Goal: Information Seeking & Learning: Compare options

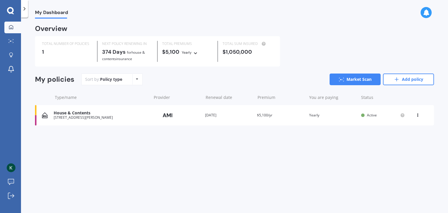
click at [136, 80] on div "Policy type Alphabetical Date added Renewing next" at bounding box center [136, 79] width 9 height 10
click at [112, 79] on div "Policy type" at bounding box center [111, 79] width 22 height 6
click at [22, 11] on icon at bounding box center [25, 9] width 6 height 6
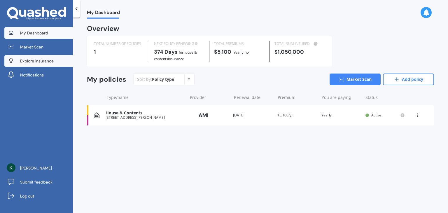
click at [35, 59] on span "Explore insurance" at bounding box center [37, 61] width 34 height 6
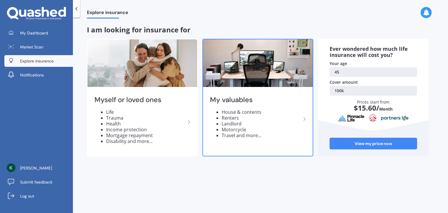
click at [278, 124] on li "Landlord" at bounding box center [261, 124] width 79 height 6
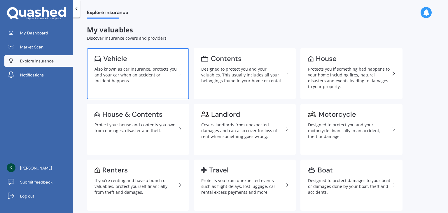
click at [152, 78] on div "Also known as car insurance, protects you and your car when an accident or inci…" at bounding box center [135, 74] width 82 height 17
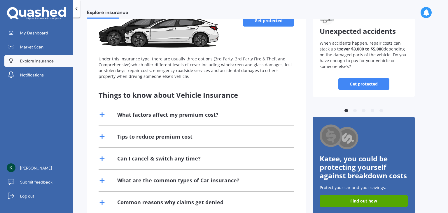
scroll to position [60, 0]
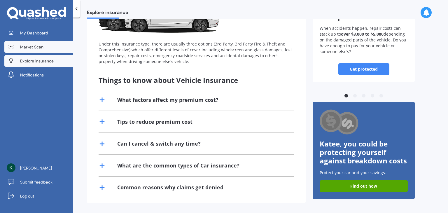
click at [30, 47] on span "Market Scan" at bounding box center [31, 47] width 23 height 6
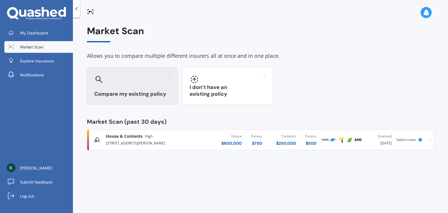
click at [138, 86] on div "Compare my existing policy" at bounding box center [132, 85] width 91 height 37
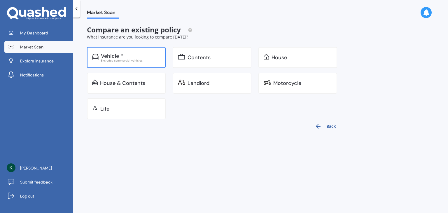
click at [130, 59] on div "Excludes commercial vehicles" at bounding box center [130, 60] width 59 height 3
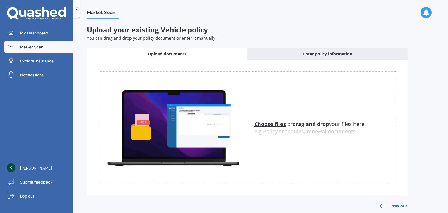
click at [273, 124] on u "Choose files" at bounding box center [269, 123] width 31 height 7
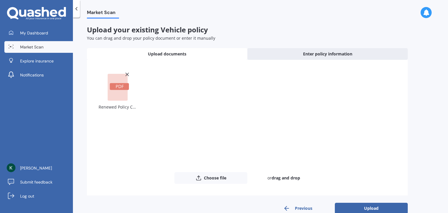
scroll to position [12, 0]
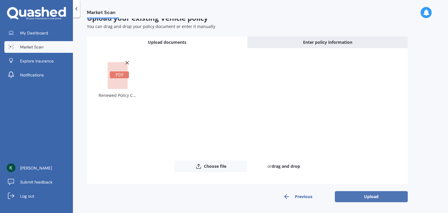
click at [372, 196] on button "Upload" at bounding box center [371, 196] width 73 height 11
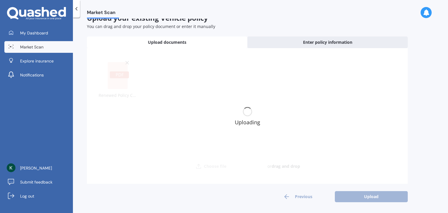
scroll to position [0, 0]
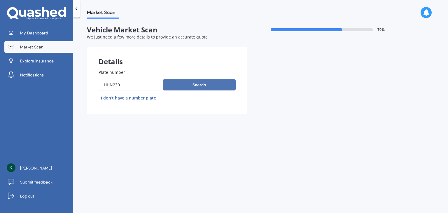
click at [202, 86] on button "Search" at bounding box center [199, 84] width 73 height 11
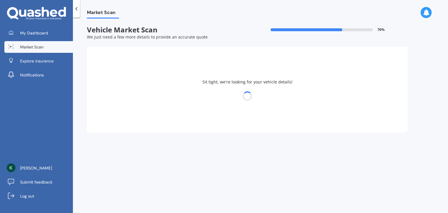
select select "HOLDEN"
select select "COMMODORE"
select select "10"
select select "1979"
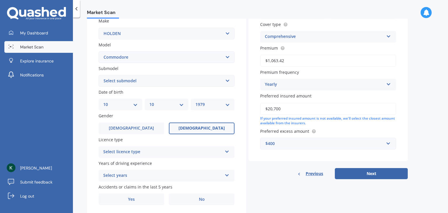
scroll to position [131, 0]
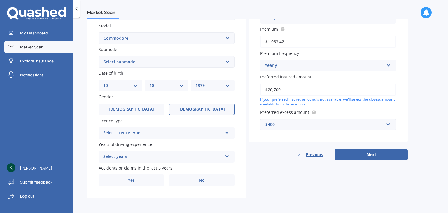
click at [214, 133] on div "Select licence type" at bounding box center [162, 132] width 119 height 7
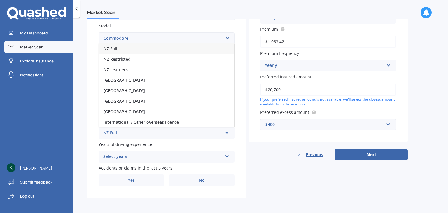
click at [139, 50] on div "NZ Full" at bounding box center [166, 48] width 135 height 10
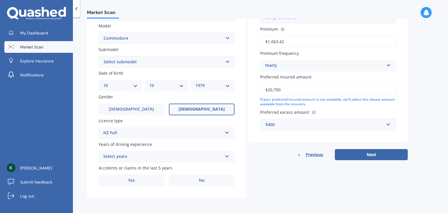
click at [222, 156] on div "Select years 5 or more years 4 years 3 years 2 years 1 year" at bounding box center [167, 157] width 136 height 12
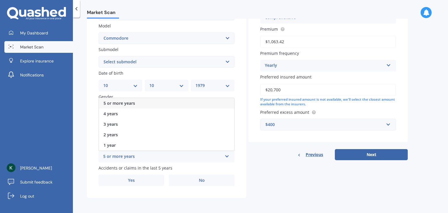
click at [163, 100] on div "5 or more years" at bounding box center [166, 103] width 135 height 10
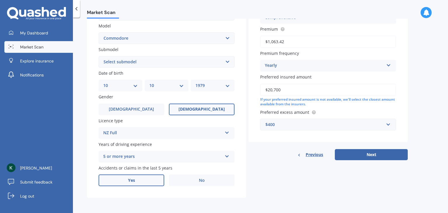
click at [139, 179] on label "Yes" at bounding box center [132, 180] width 66 height 12
click at [0, 0] on input "Yes" at bounding box center [0, 0] width 0 height 0
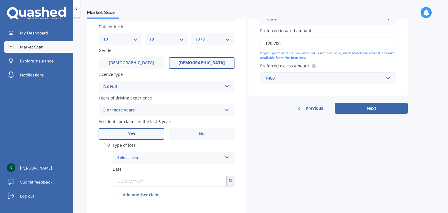
scroll to position [178, 0]
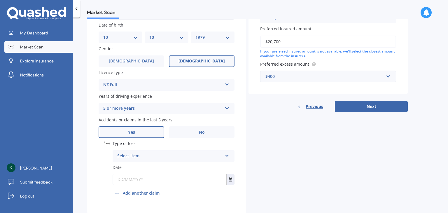
click at [224, 156] on div "Select item At fault accident Not at fault accident" at bounding box center [174, 156] width 122 height 12
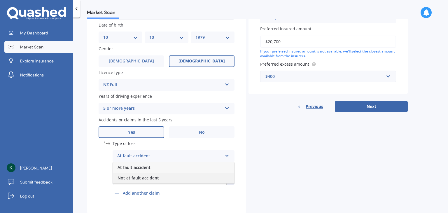
click at [187, 177] on div "Not at fault accident" at bounding box center [173, 178] width 121 height 10
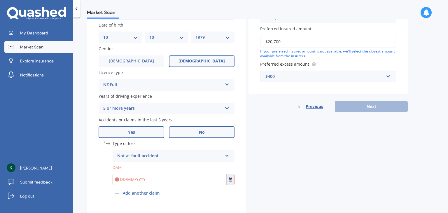
click at [203, 130] on span "No" at bounding box center [202, 132] width 6 height 5
click at [0, 0] on input "No" at bounding box center [0, 0] width 0 height 0
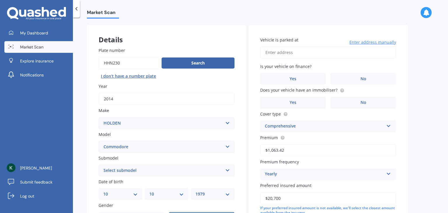
scroll to position [0, 0]
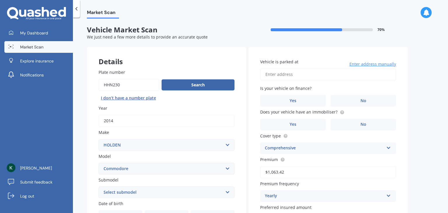
click at [336, 74] on input "Vehicle is parked at" at bounding box center [328, 74] width 136 height 12
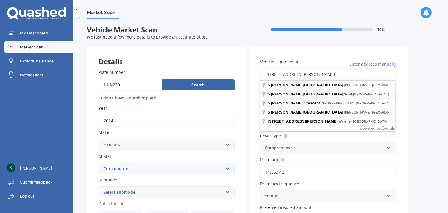
type input "[STREET_ADDRESS][PERSON_NAME]"
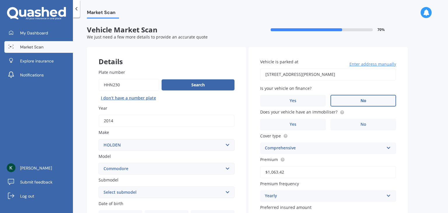
click at [354, 102] on label "No" at bounding box center [363, 101] width 66 height 12
click at [0, 0] on input "No" at bounding box center [0, 0] width 0 height 0
click at [360, 125] on span "No" at bounding box center [363, 124] width 6 height 5
click at [0, 0] on input "No" at bounding box center [0, 0] width 0 height 0
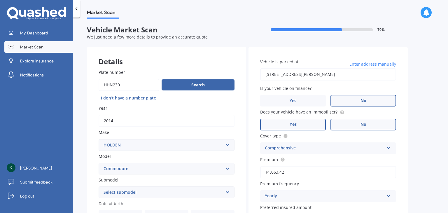
click at [304, 126] on label "Yes" at bounding box center [293, 125] width 66 height 12
click at [0, 0] on input "Yes" at bounding box center [0, 0] width 0 height 0
click at [385, 148] on div "Comprehensive Third Party Third Party, Fire & Theft Comprehensive" at bounding box center [328, 148] width 136 height 12
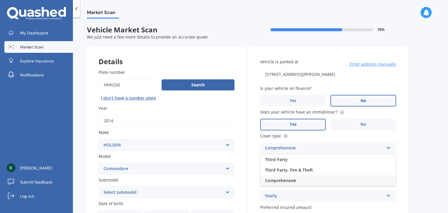
click at [346, 181] on div "Comprehensive" at bounding box center [327, 180] width 135 height 10
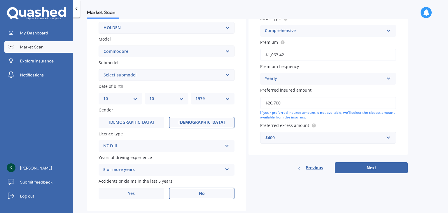
scroll to position [117, 0]
click at [387, 136] on input "text" at bounding box center [326, 137] width 131 height 11
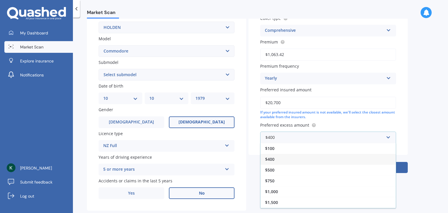
click at [275, 157] on div "$400" at bounding box center [327, 159] width 135 height 11
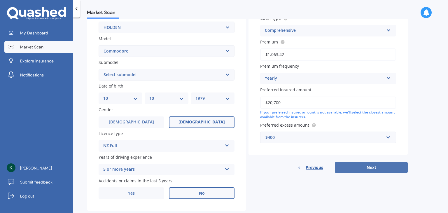
click at [367, 166] on button "Next" at bounding box center [371, 167] width 73 height 11
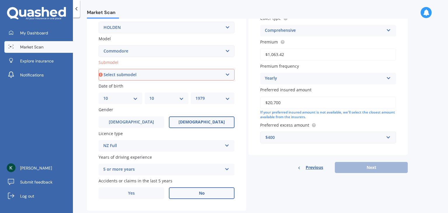
click at [226, 74] on select "Select submodel 4 Cyl 2.0 Litre 50th Anniversary V6 6 Cyl 3.8 Litre Acclaim V6 …" at bounding box center [167, 75] width 136 height 12
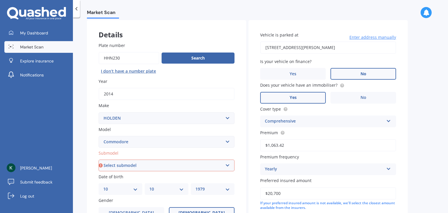
scroll to position [25, 0]
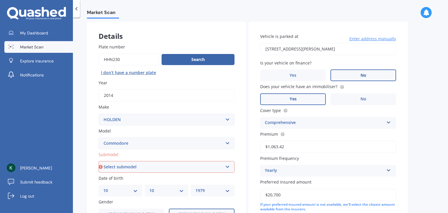
click at [223, 170] on select "Select submodel 4 Cyl 2.0 Litre 50th Anniversary V6 6 Cyl 3.8 Litre Acclaim V6 …" at bounding box center [167, 167] width 136 height 12
select select "SV6 3.6 LITRE"
click at [99, 161] on select "Select submodel 4 Cyl 2.0 Litre 50th Anniversary V6 6 Cyl 3.8 Litre Acclaim V6 …" at bounding box center [167, 167] width 136 height 12
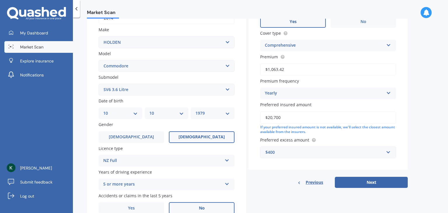
scroll to position [104, 0]
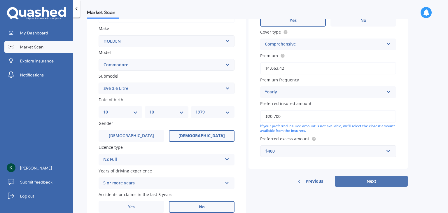
click at [371, 181] on button "Next" at bounding box center [371, 180] width 73 height 11
select select "10"
select select "1979"
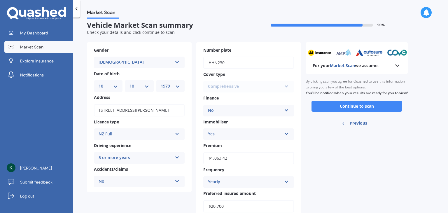
scroll to position [0, 0]
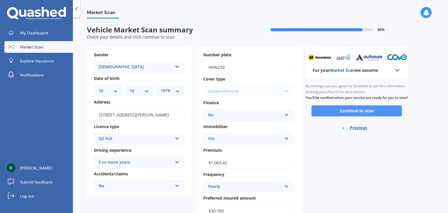
click at [355, 115] on button "Continue to scan" at bounding box center [356, 110] width 90 height 11
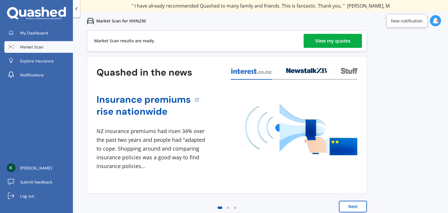
click at [326, 41] on div "View my quotes" at bounding box center [332, 41] width 35 height 14
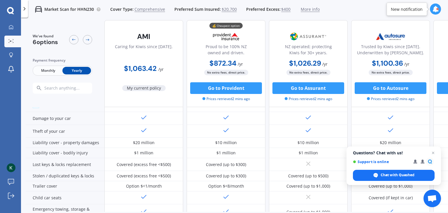
scroll to position [61, 0]
click at [10, 194] on icon at bounding box center [11, 195] width 6 height 6
